Goal: Browse casually: Explore the website without a specific task or goal

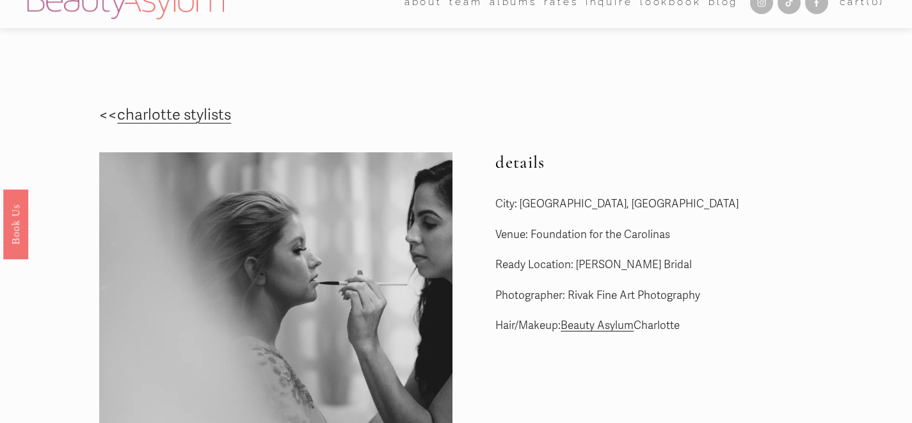
scroll to position [17, 0]
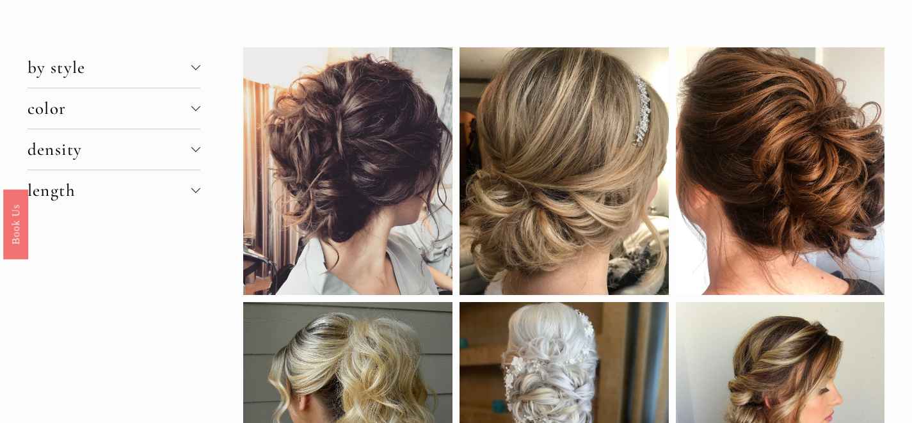
scroll to position [41, 0]
